Goal: Find specific page/section: Find specific page/section

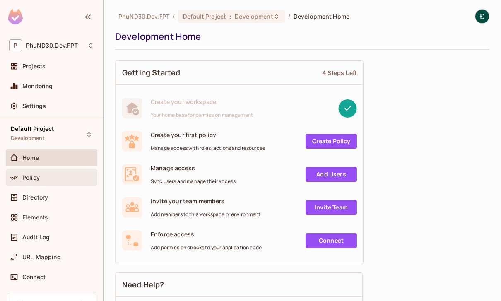
click at [31, 176] on span "Policy" at bounding box center [30, 177] width 17 height 7
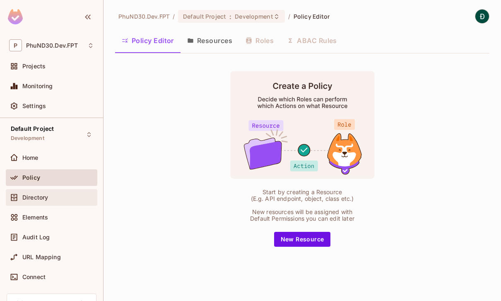
click at [32, 192] on div "Directory" at bounding box center [51, 197] width 85 height 10
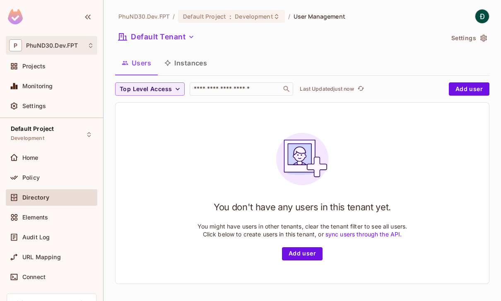
click at [48, 45] on span "PhuND30.Dev.FPT" at bounding box center [52, 45] width 52 height 7
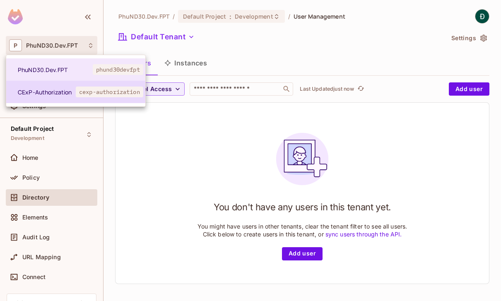
click at [34, 91] on span "CExP-Authorization" at bounding box center [47, 92] width 58 height 8
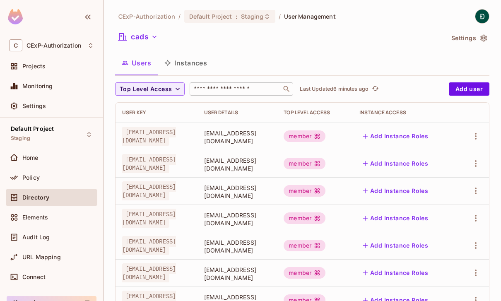
click at [213, 88] on input "text" at bounding box center [235, 89] width 87 height 8
type input "*****"
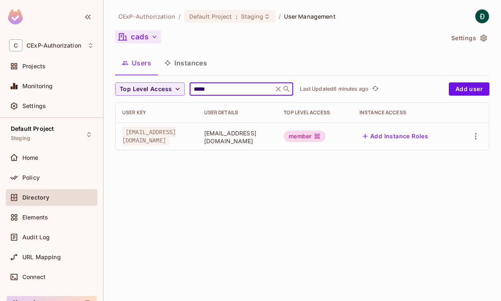
click at [137, 36] on button "cads" at bounding box center [138, 36] width 46 height 13
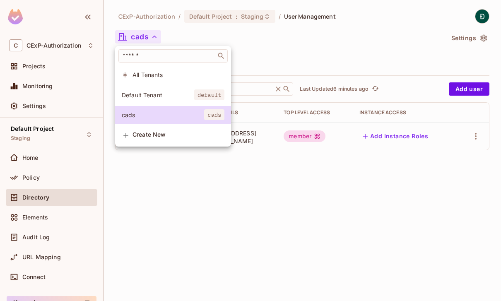
click at [145, 200] on div at bounding box center [250, 150] width 501 height 301
